Goal: Task Accomplishment & Management: Manage account settings

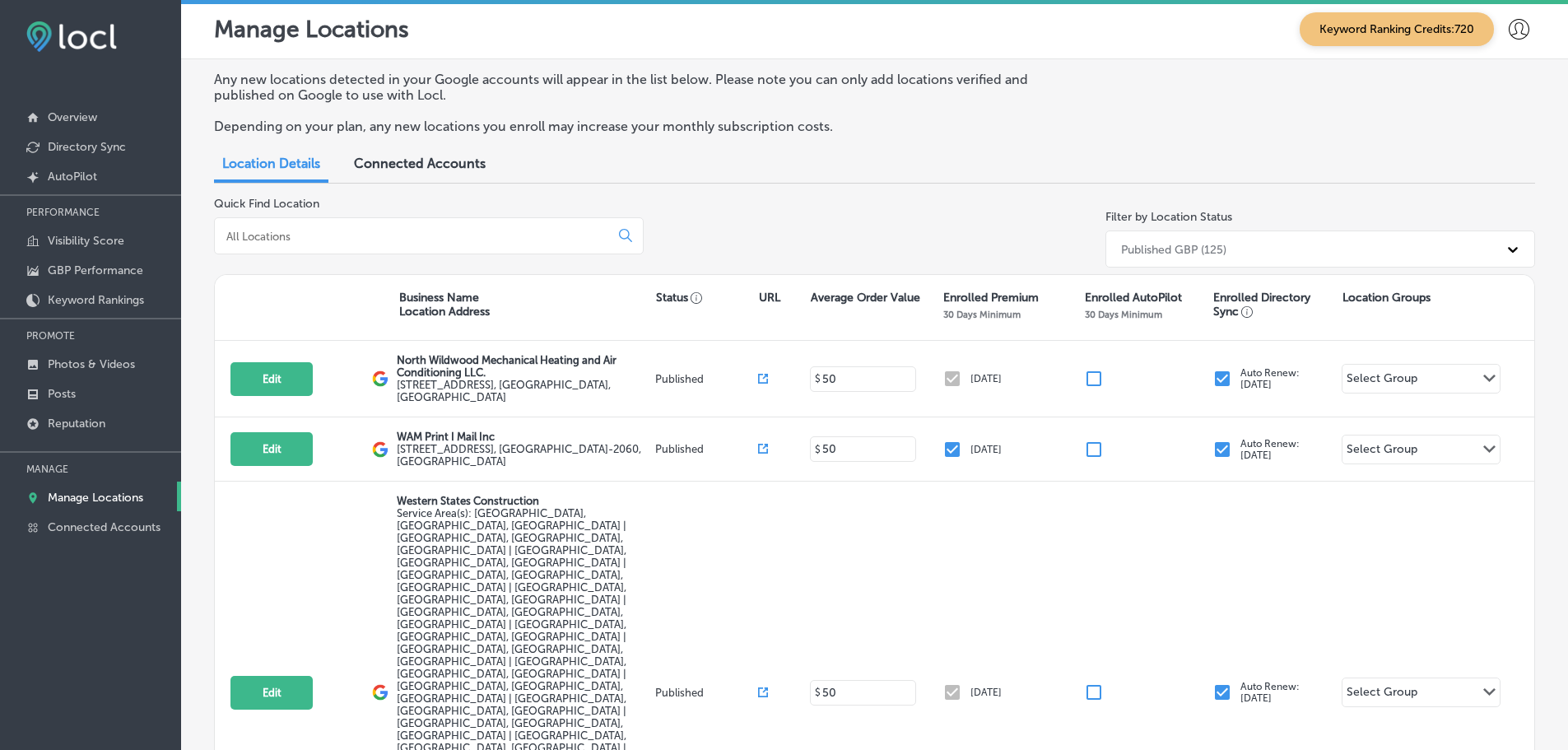
scroll to position [5, 0]
click at [405, 246] on div at bounding box center [429, 236] width 430 height 37
click at [422, 233] on input at bounding box center [415, 236] width 381 height 14
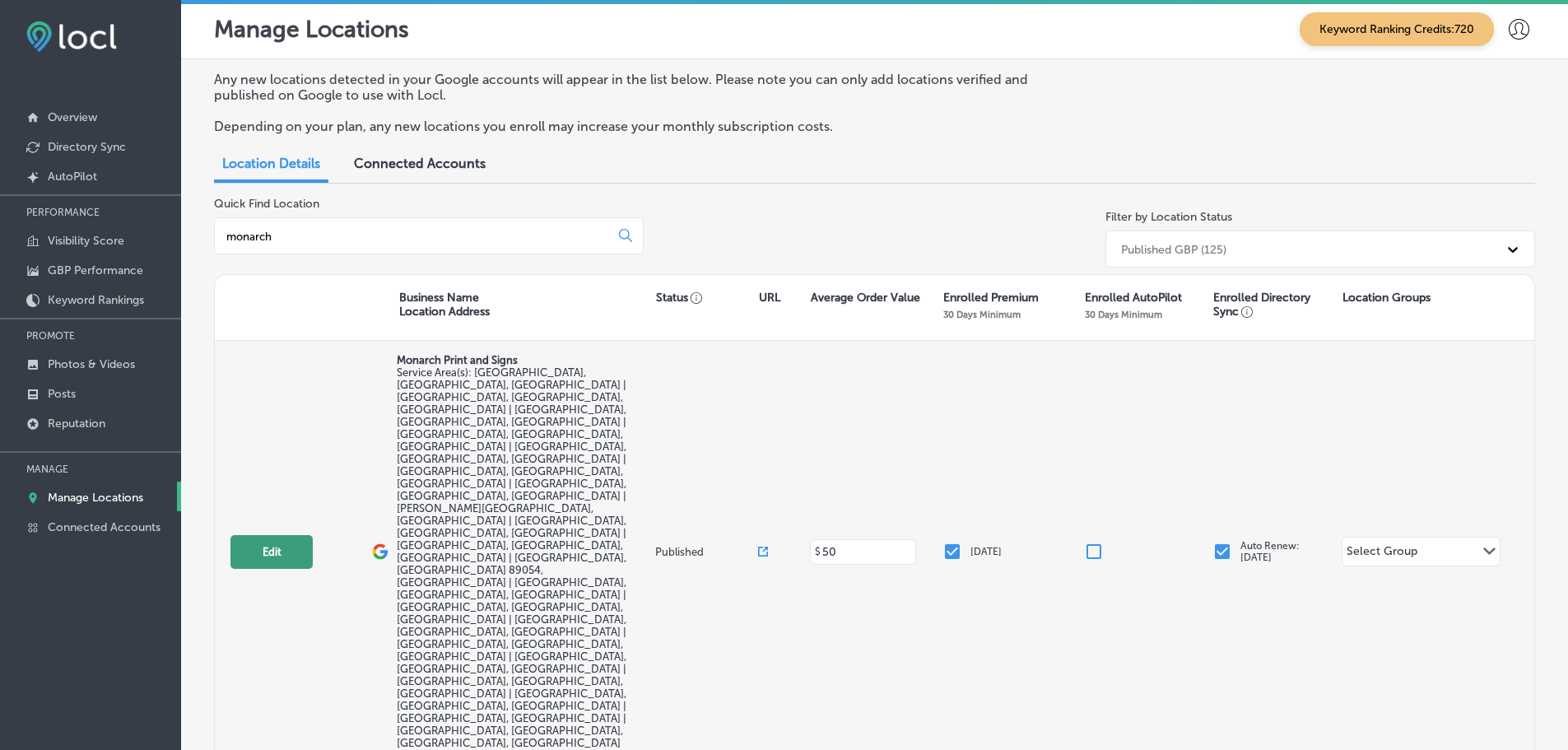
type input "monarch"
click at [256, 535] on button "Edit" at bounding box center [271, 551] width 82 height 33
select select "US"
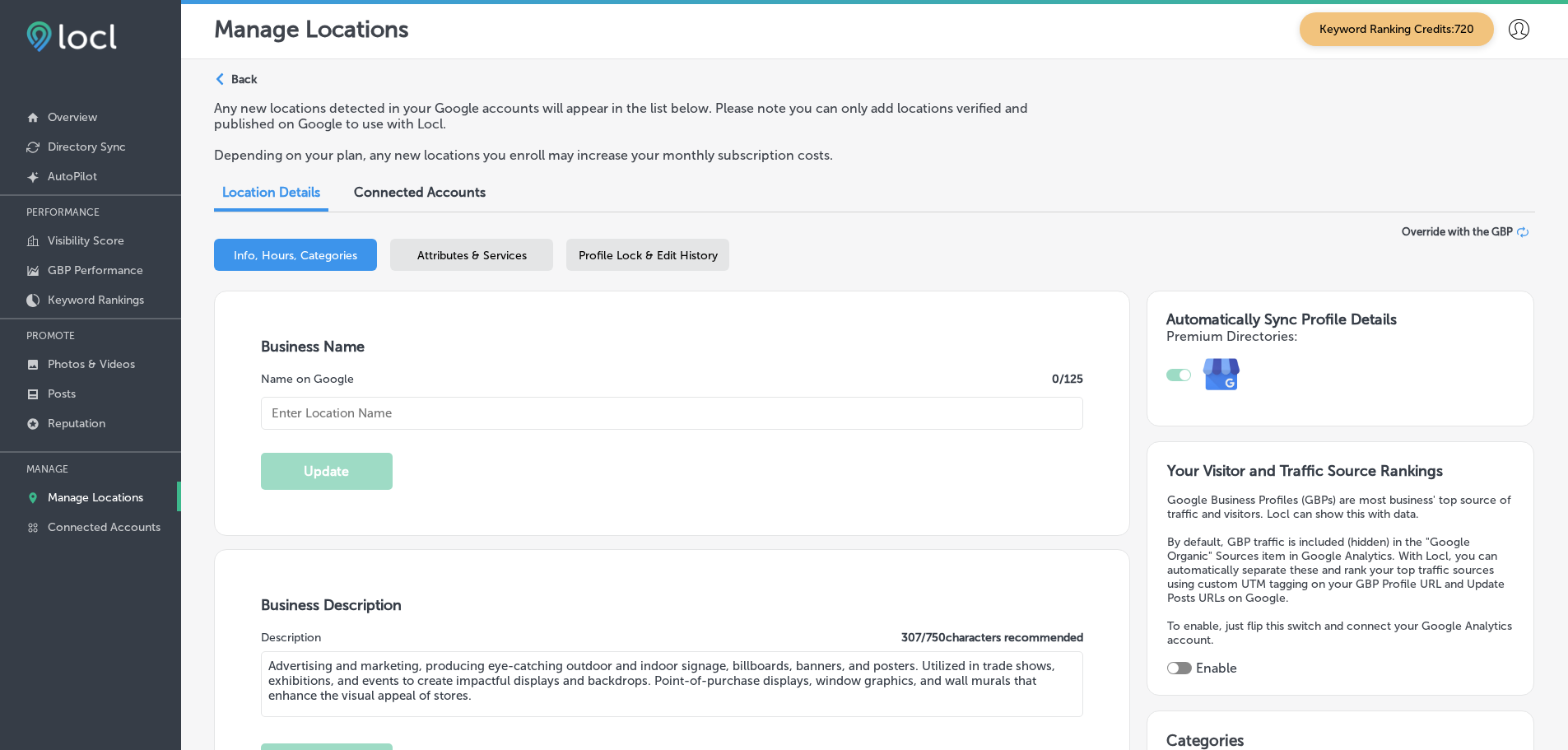
type textarea "Advertising and marketing, producing eye-catching outdoor and indoor signage, b…"
type input "[STREET_ADDRESS]"
type input "[GEOGRAPHIC_DATA]"
type input "89101"
type input "US"
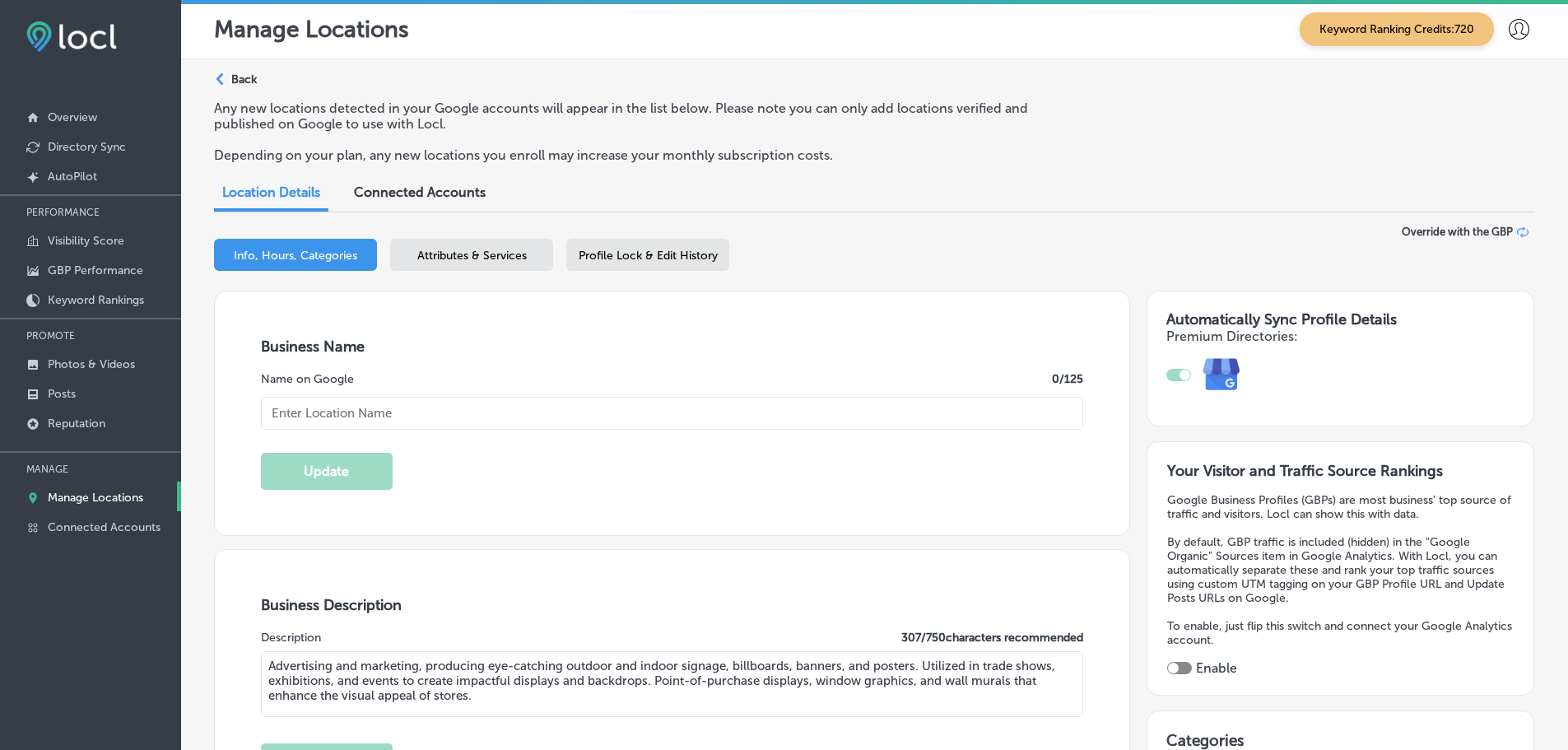
type input "Monarch Print and Signs"
type input "[PHONE_NUMBER]"
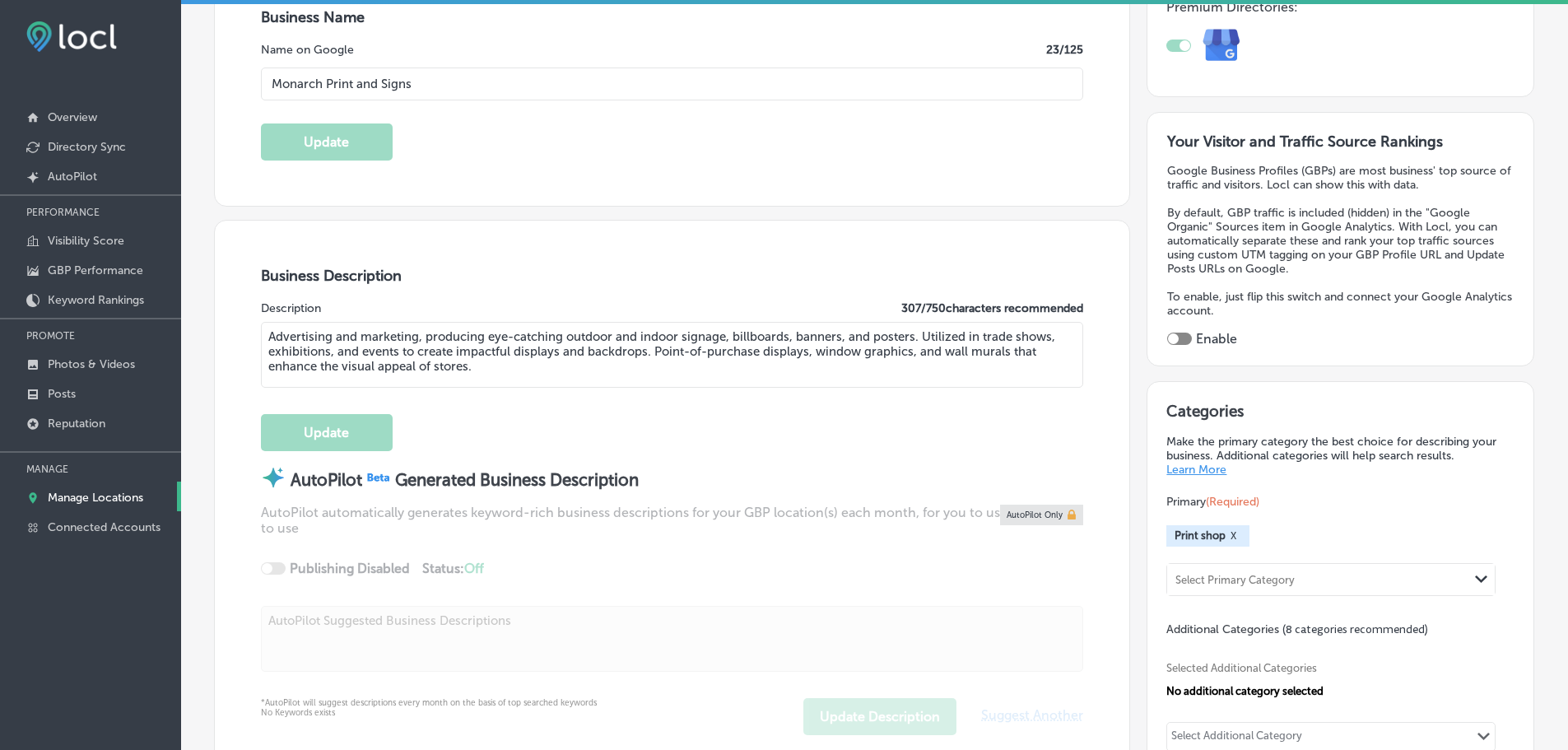
scroll to position [246, 0]
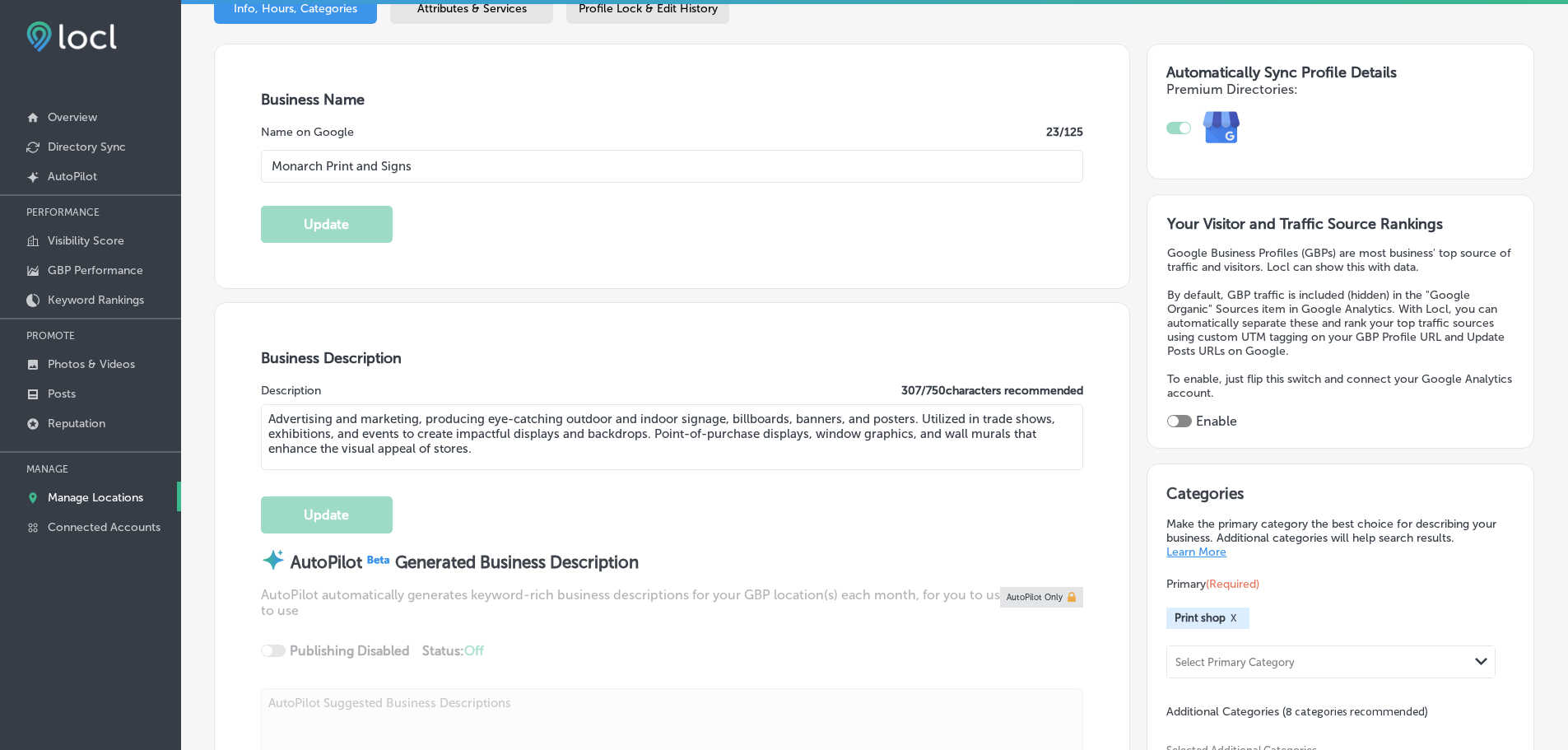
click at [517, 435] on textarea "Advertising and marketing, producing eye-catching outdoor and indoor signage, b…" at bounding box center [673, 437] width 823 height 66
click at [517, 434] on textarea "Advertising and marketing, producing eye-catching outdoor and indoor signage, b…" at bounding box center [673, 437] width 823 height 66
click at [496, 444] on textarea "Advertising and marketing, producing eye-catching outdoor and indoor signage, b…" at bounding box center [673, 437] width 823 height 66
drag, startPoint x: 479, startPoint y: 447, endPoint x: 263, endPoint y: 421, distance: 217.6
click at [263, 421] on textarea "Advertising and marketing, producing eye-catching outdoor and indoor signage, b…" at bounding box center [673, 437] width 823 height 66
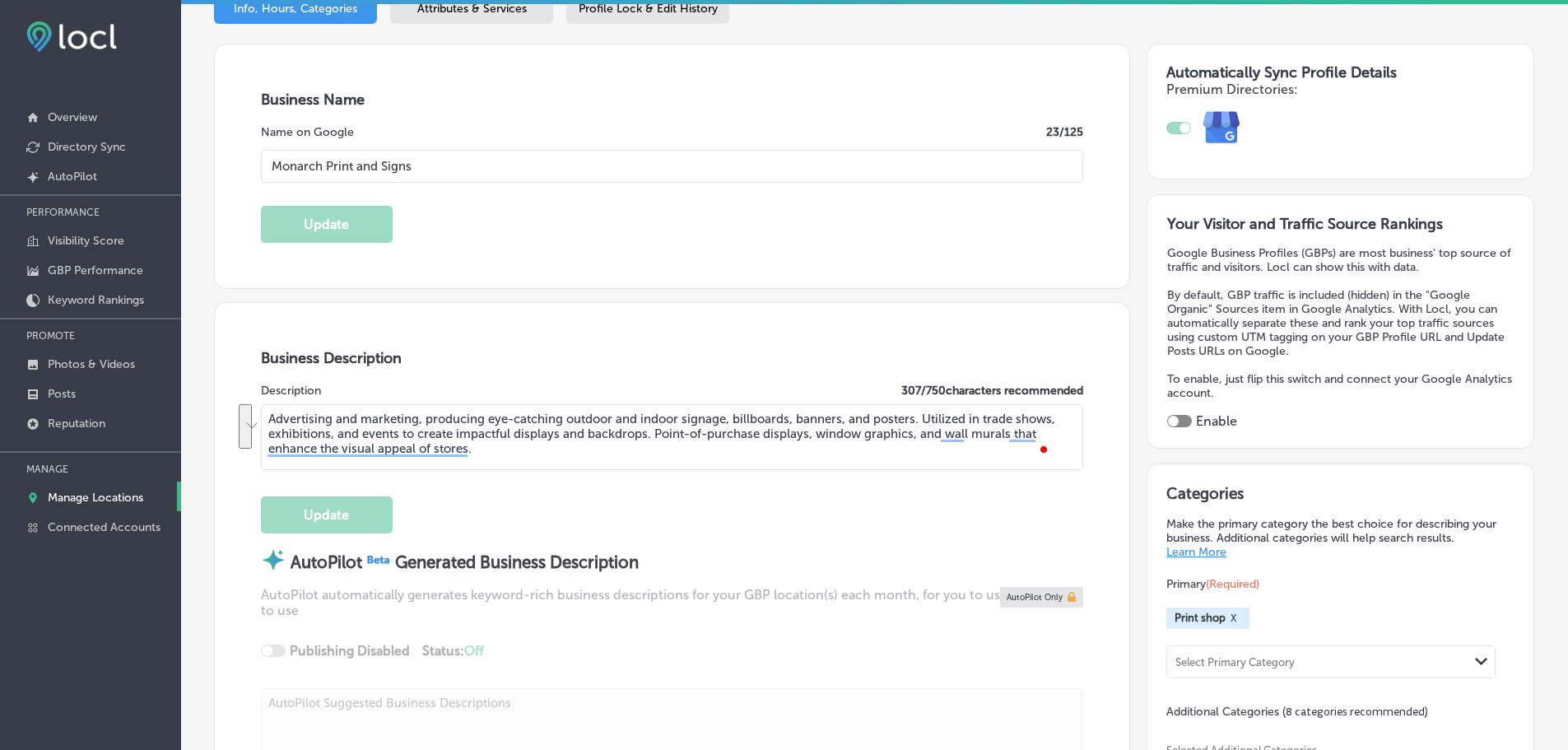
paste textarea "Monarch Print and Signs specializes in high-quality large format printing servi…"
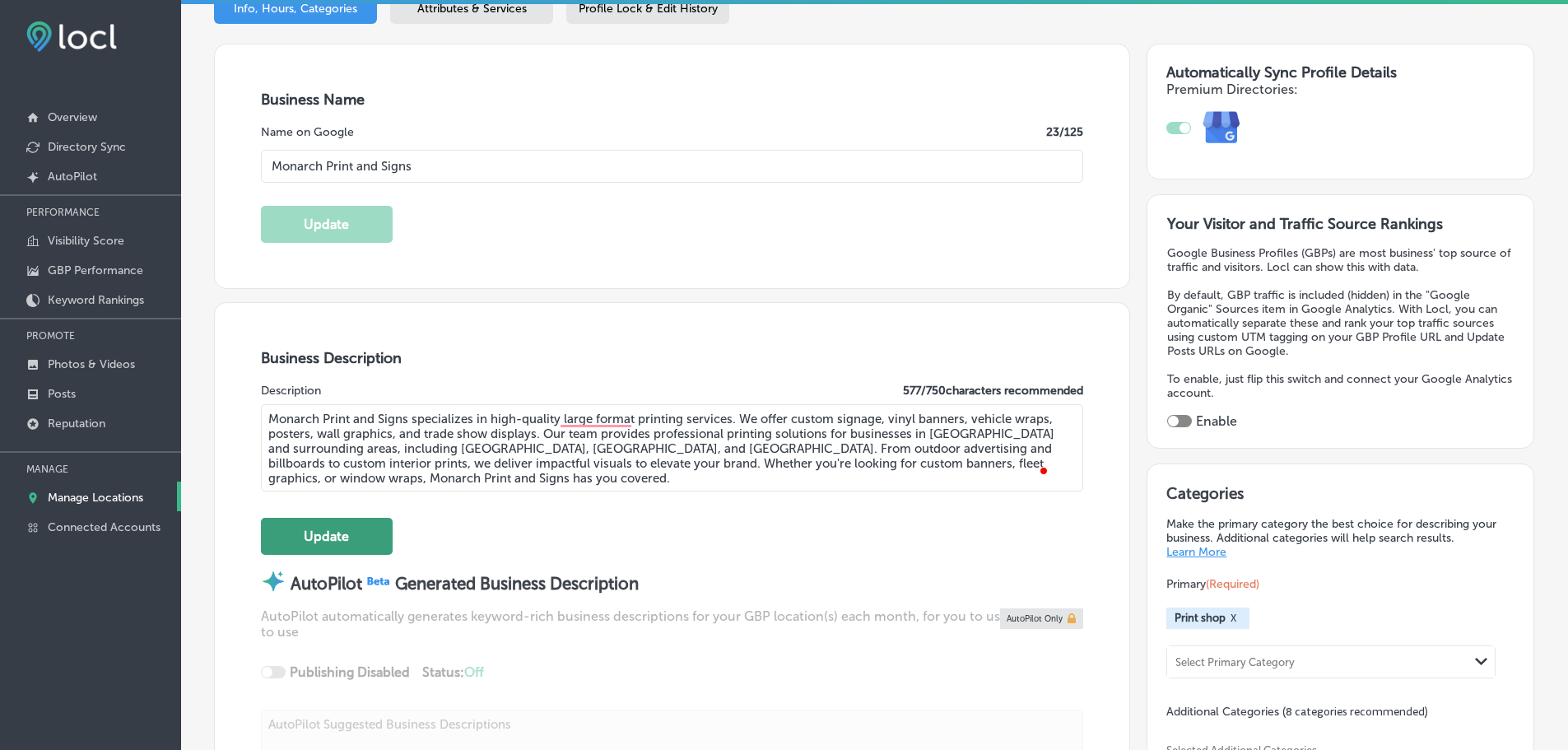
type textarea "Monarch Print and Signs specializes in high-quality large format printing servi…"
click at [350, 529] on button "Update" at bounding box center [327, 535] width 132 height 37
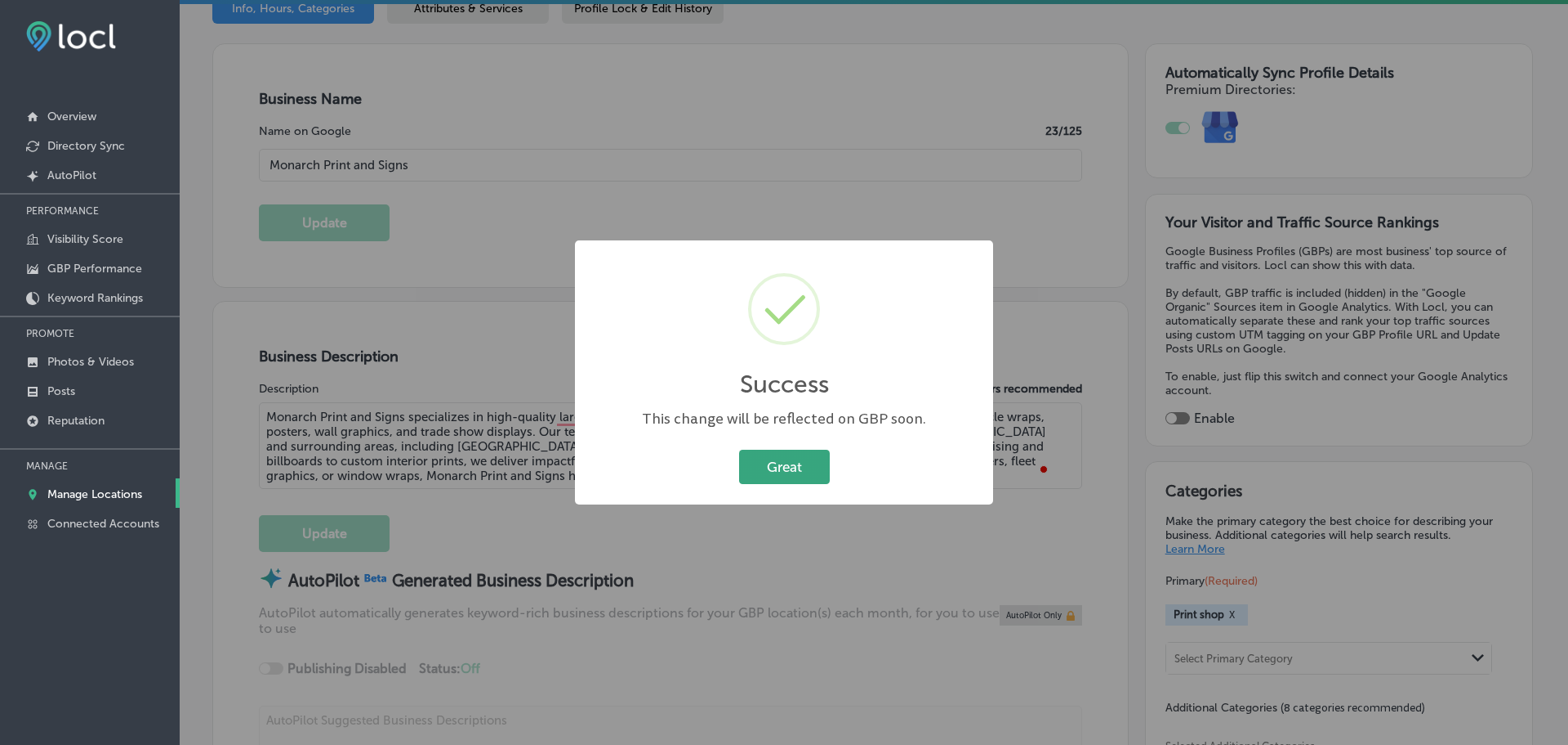
click at [780, 458] on button "Great" at bounding box center [784, 465] width 90 height 33
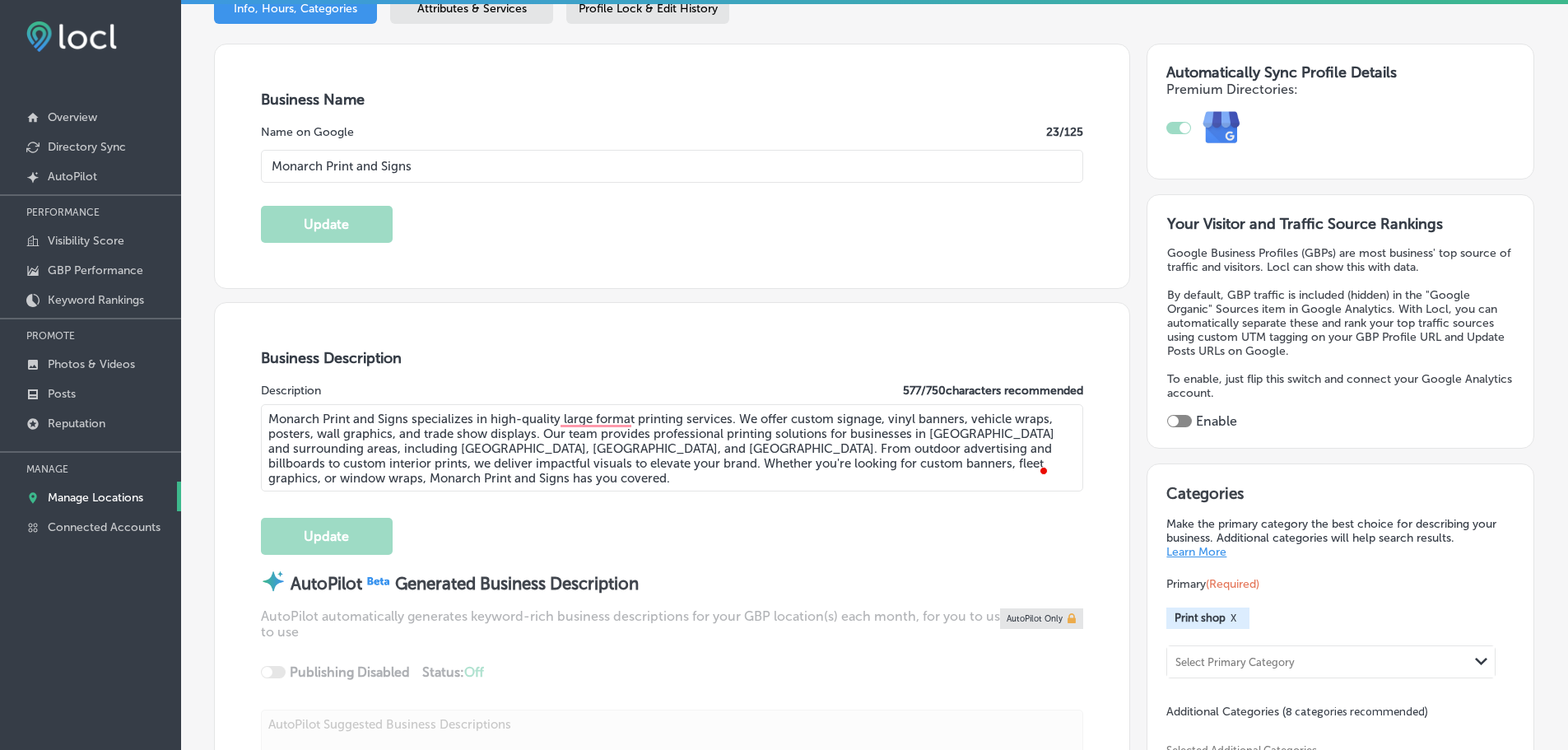
click at [1174, 417] on div at bounding box center [1179, 421] width 24 height 13
checkbox input "true"
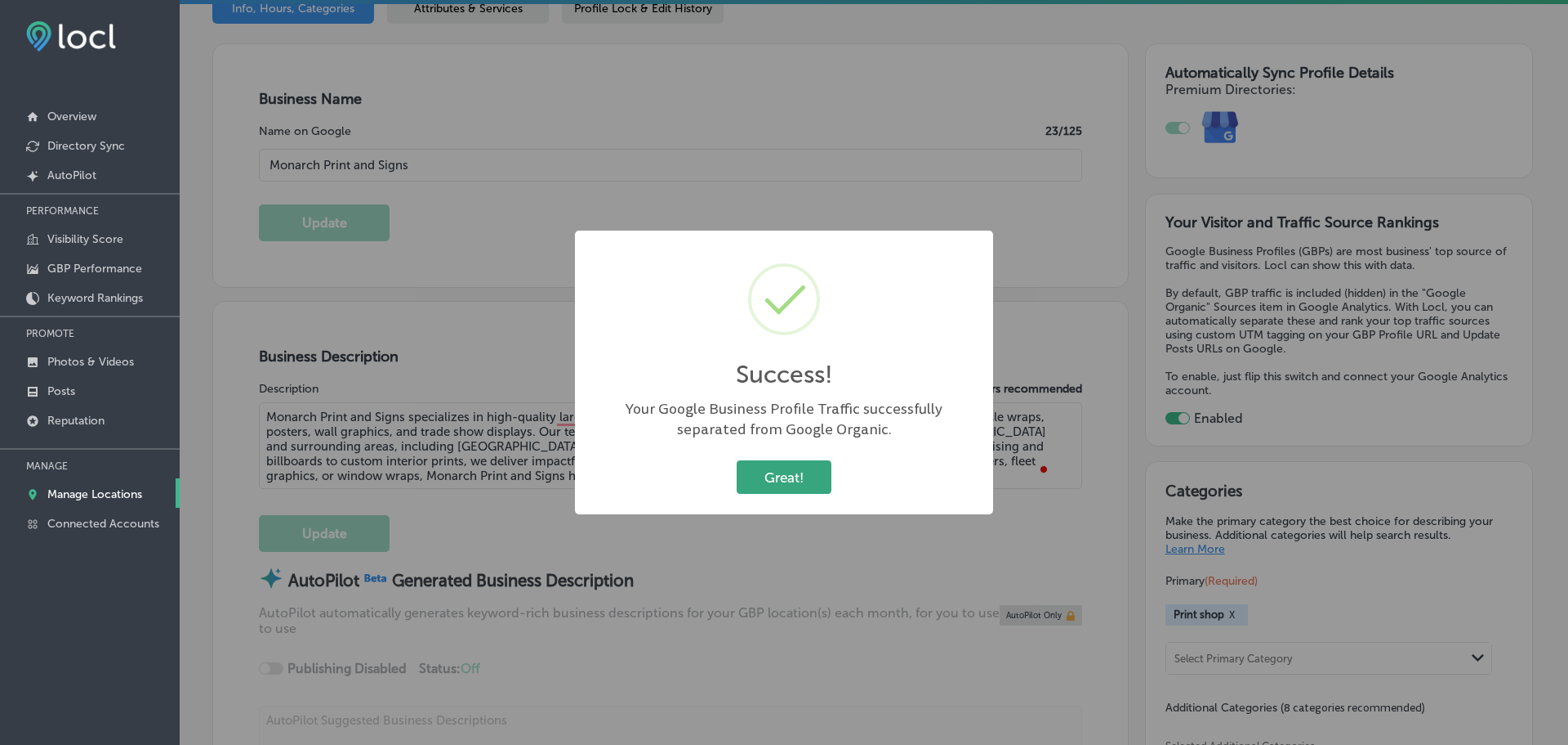
click at [806, 481] on button "Great!" at bounding box center [784, 476] width 95 height 33
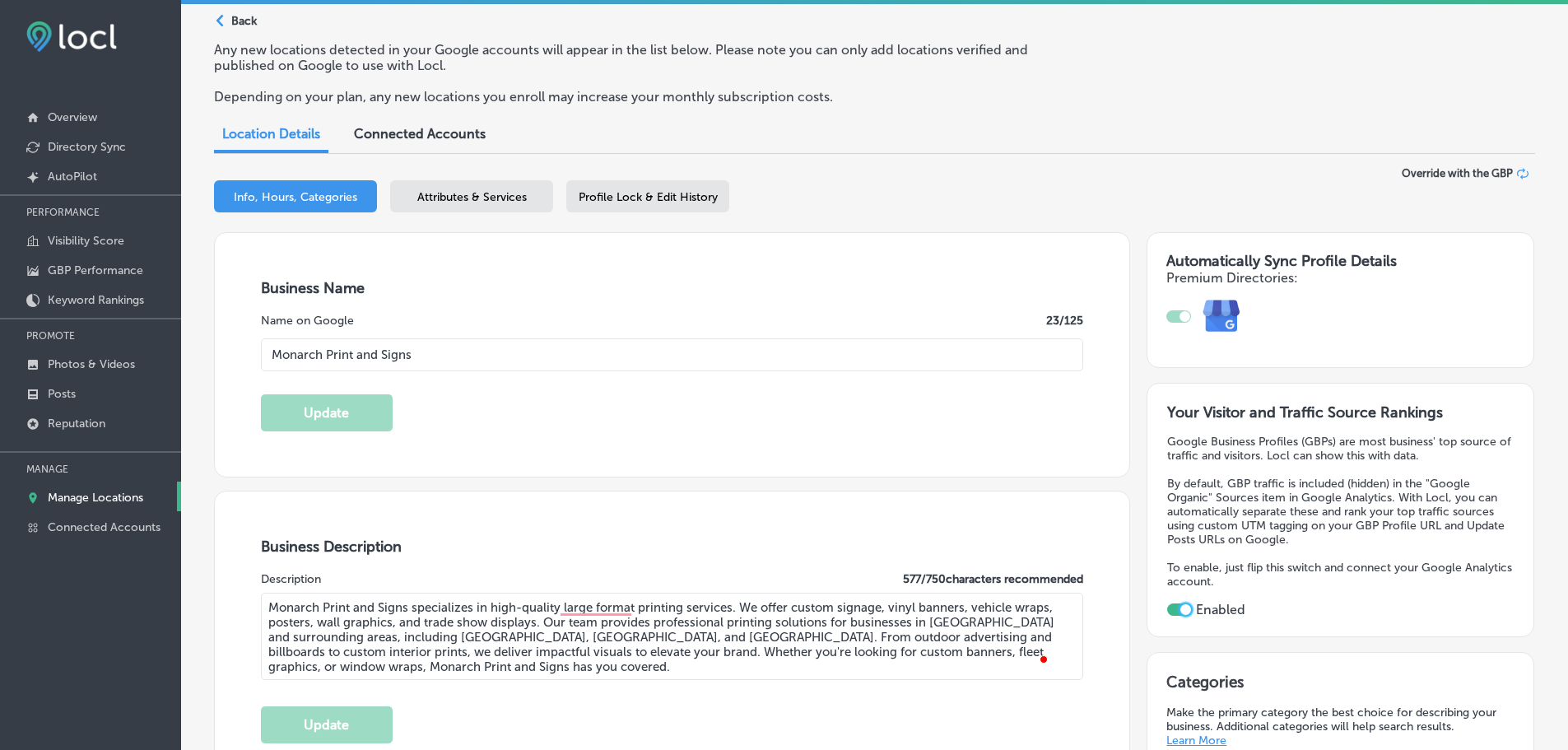
scroll to position [329, 0]
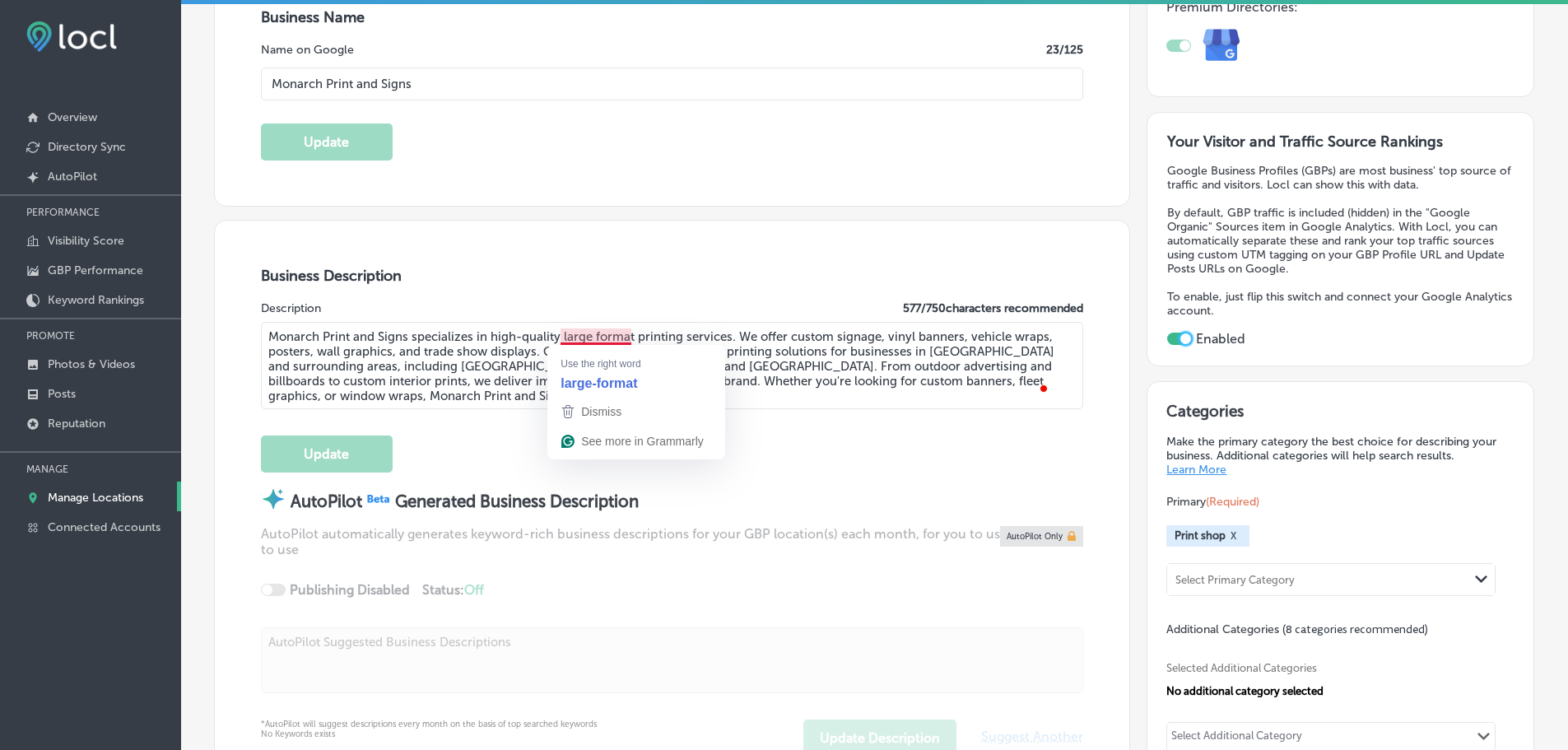
click at [636, 254] on div "Business Description Description 577 / 750 characters recommended Monarch Print…" at bounding box center [672, 511] width 914 height 581
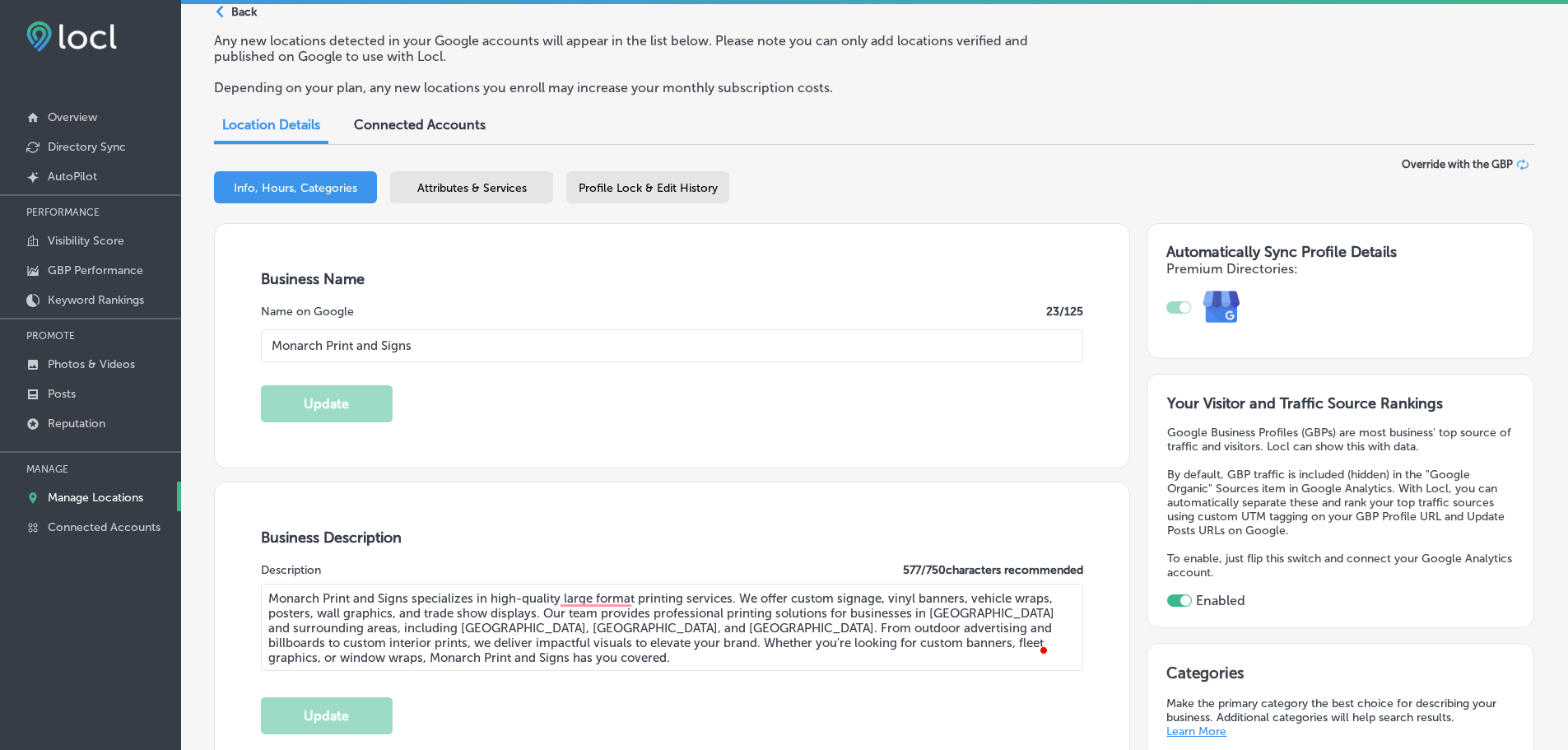
scroll to position [0, 0]
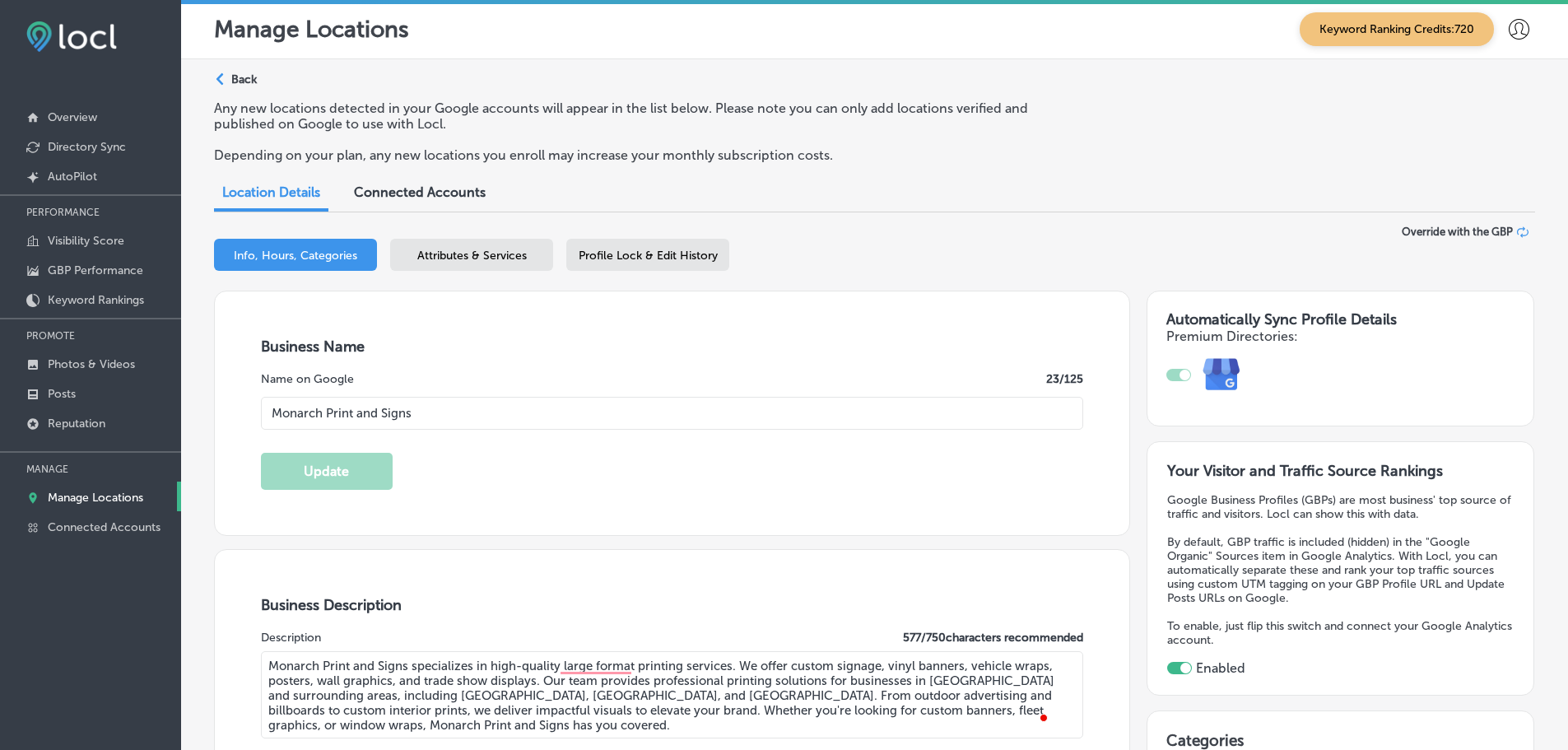
click at [639, 254] on span "Profile Lock & Edit History" at bounding box center [648, 255] width 139 height 14
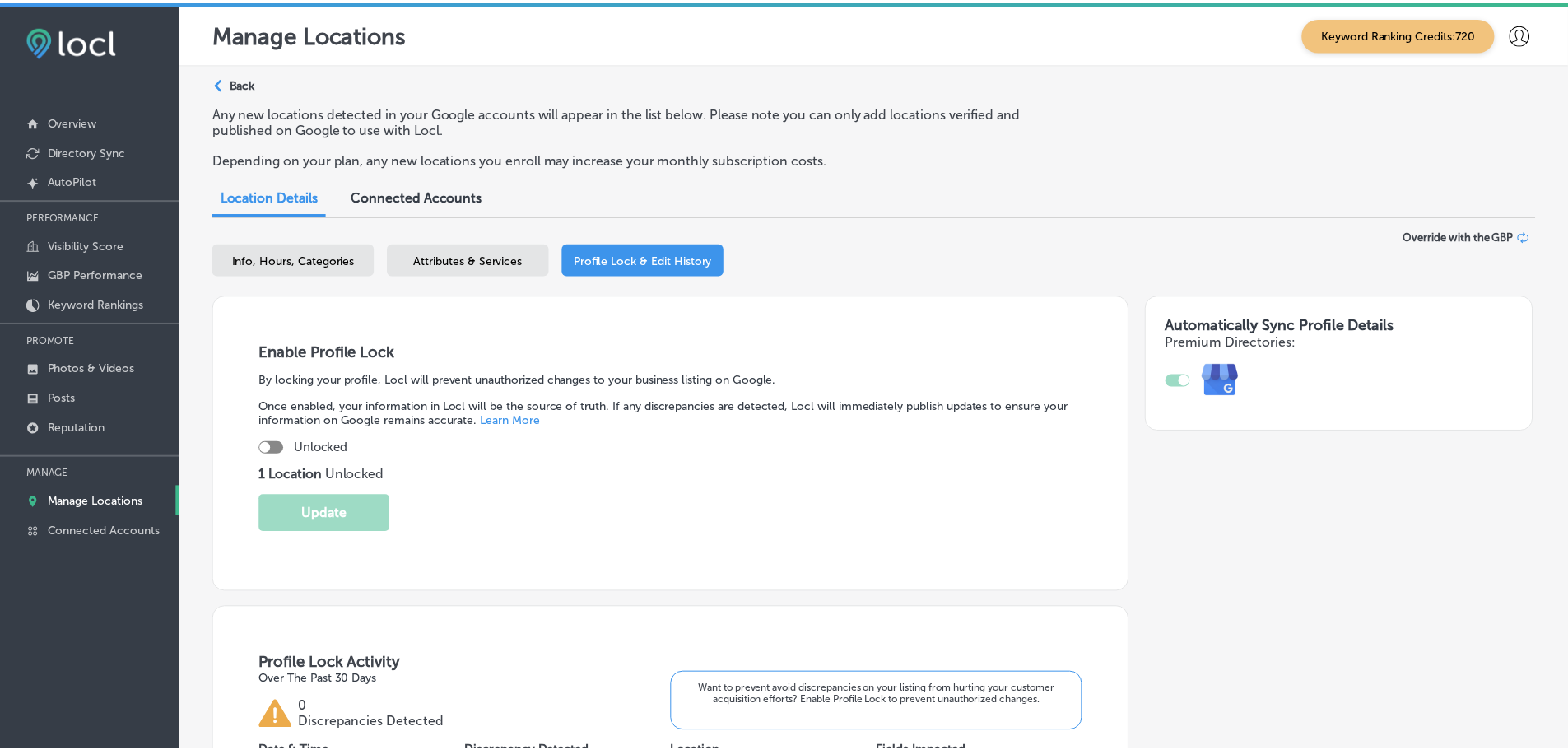
scroll to position [23, 0]
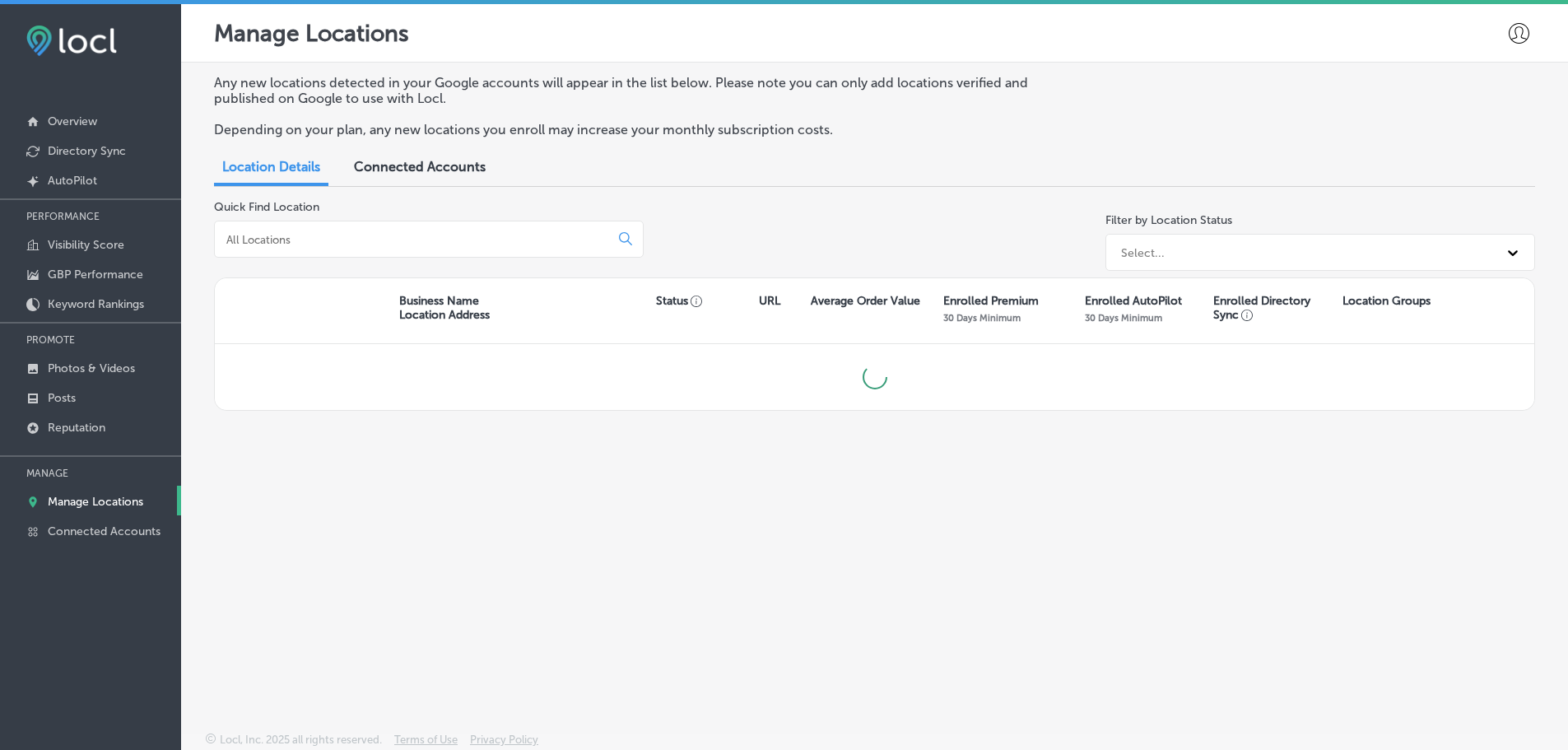
click at [297, 230] on div at bounding box center [429, 238] width 430 height 37
click at [310, 240] on input at bounding box center [415, 239] width 381 height 14
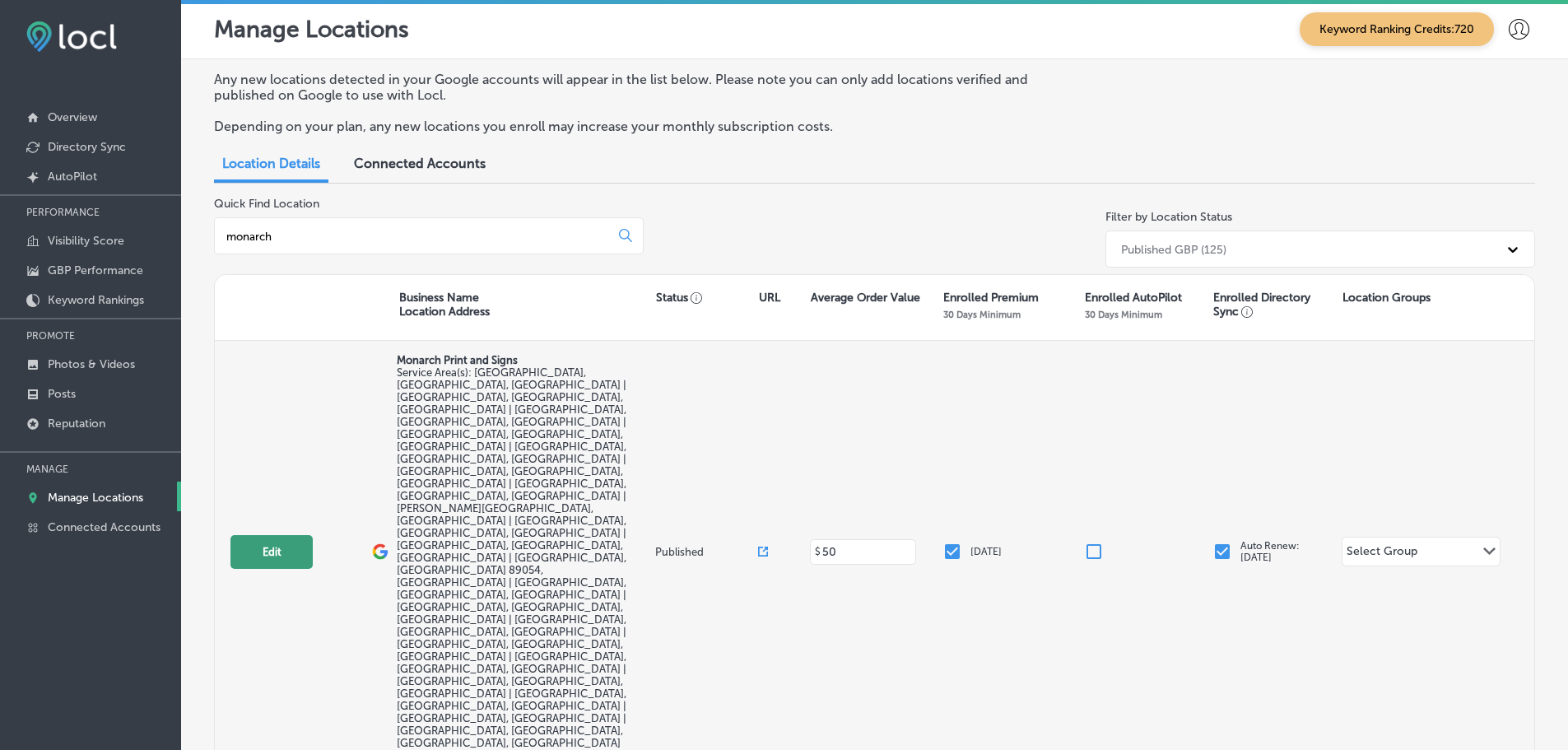
type input "monarch"
click at [295, 535] on button "Edit" at bounding box center [271, 551] width 82 height 33
select select "US"
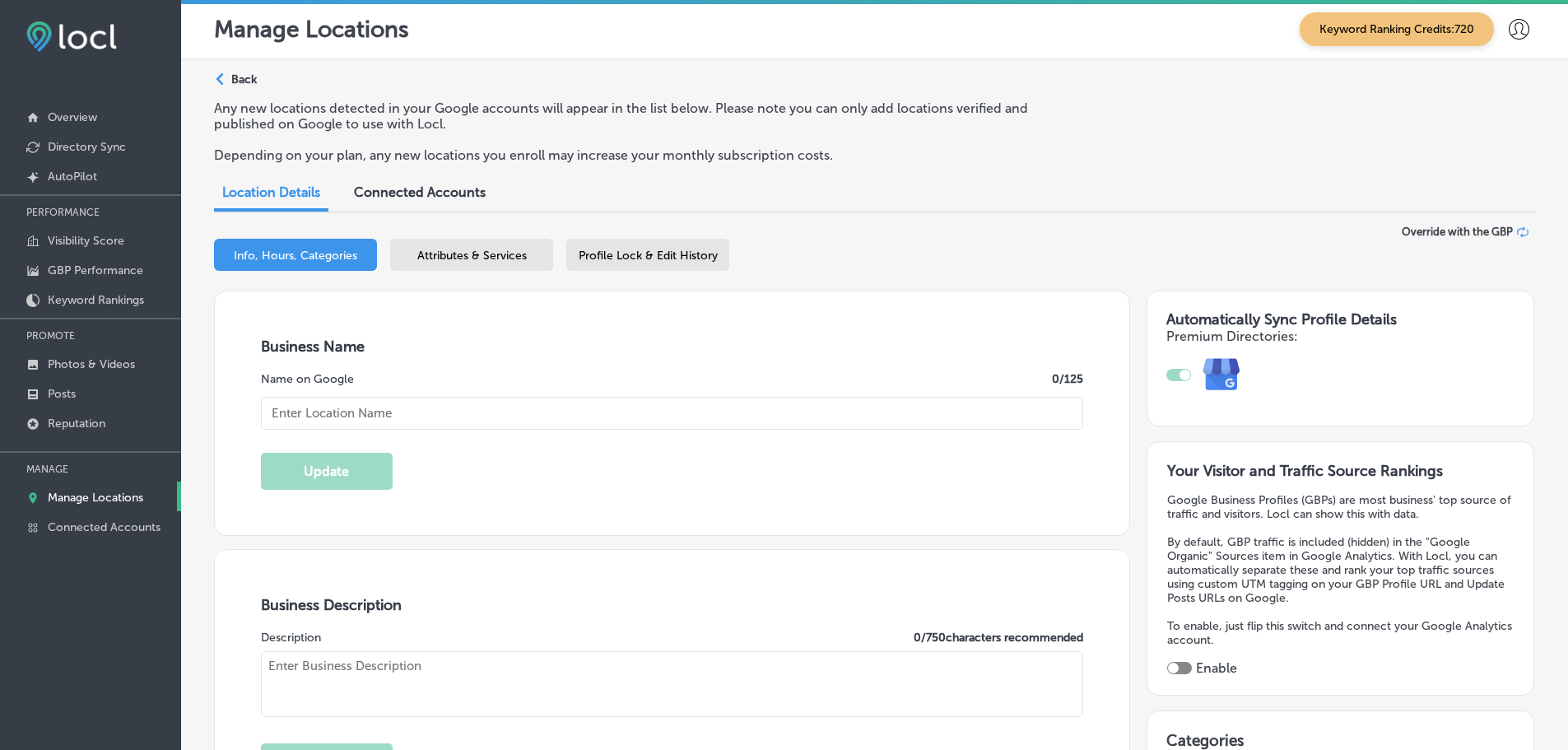
type input "Monarch Print and Signs"
type input "[STREET_ADDRESS]"
type input "[GEOGRAPHIC_DATA]"
type input "89101"
type input "US"
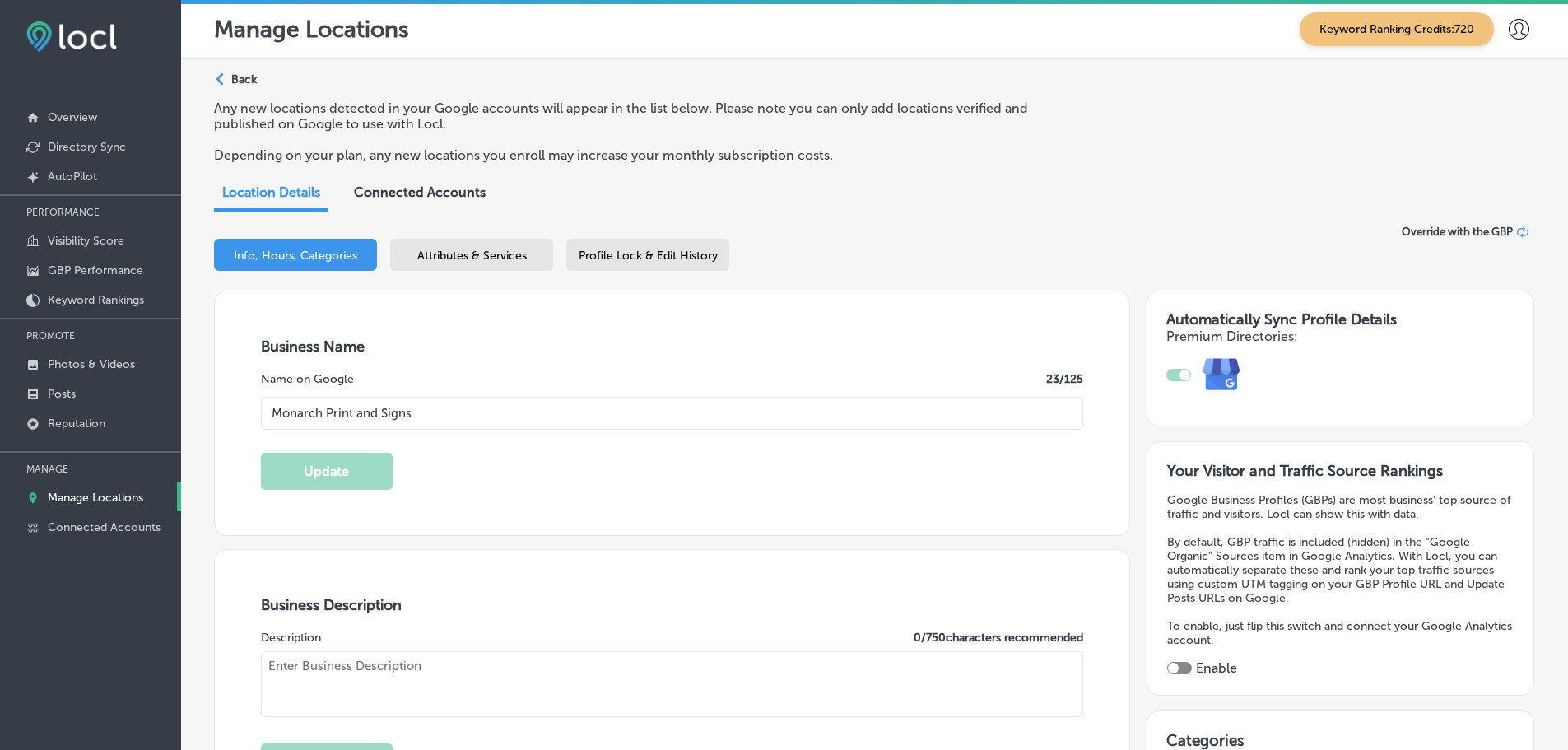
type textarea "Monarch Print and Signs specializes in high-quality large format printing servi…"
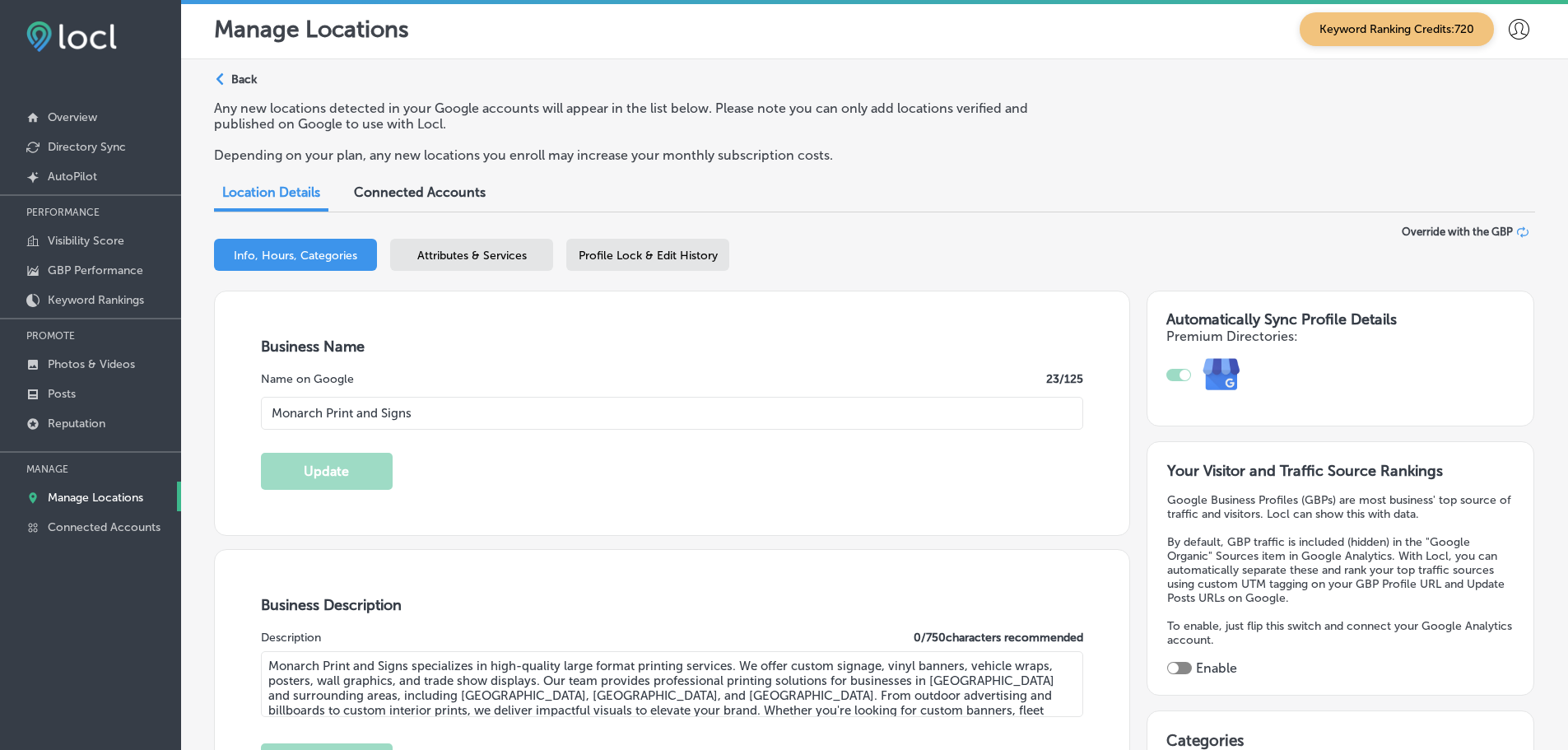
type input "[PHONE_NUMBER]"
click at [650, 245] on div "Profile Lock & Edit History" at bounding box center [647, 255] width 163 height 32
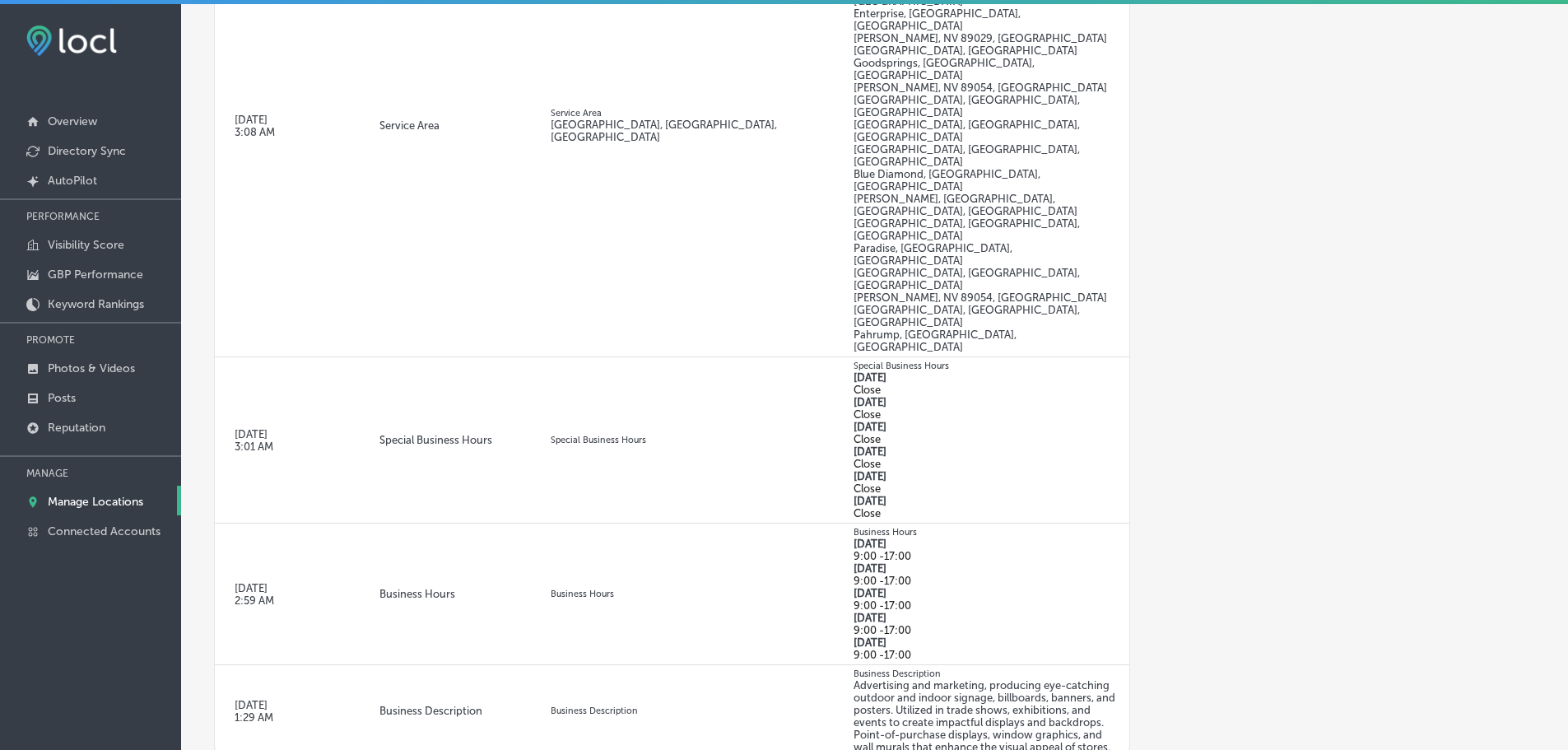
scroll to position [1442, 0]
